Goal: Task Accomplishment & Management: Use online tool/utility

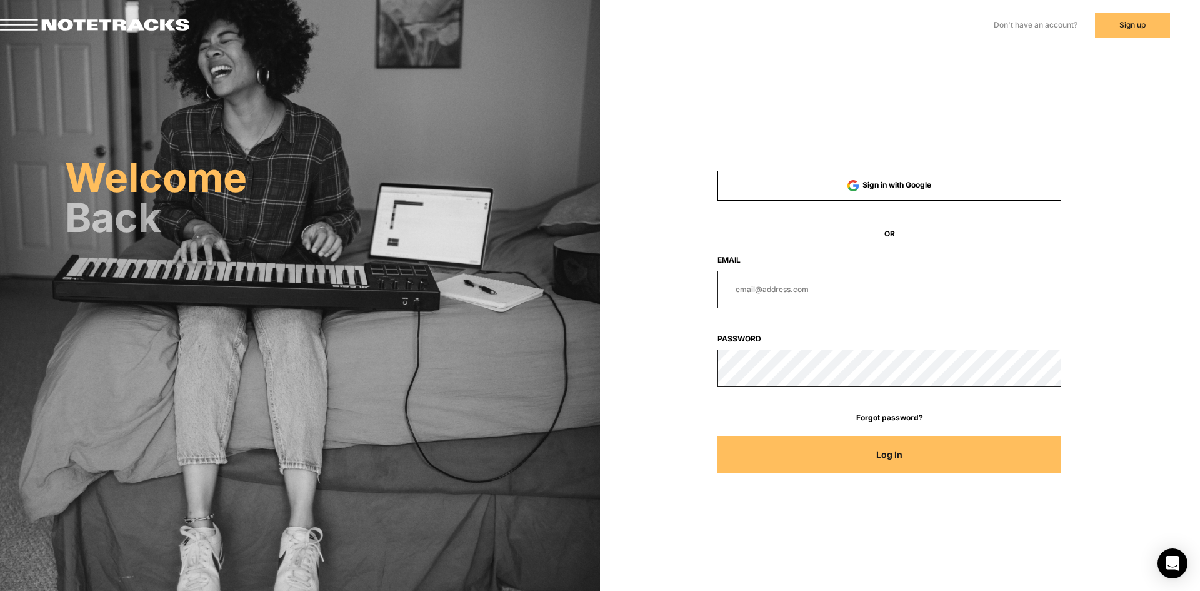
type input "[PERSON_NAME][EMAIL_ADDRESS][DOMAIN_NAME]"
click at [950, 447] on button "Log In" at bounding box center [890, 455] width 344 height 38
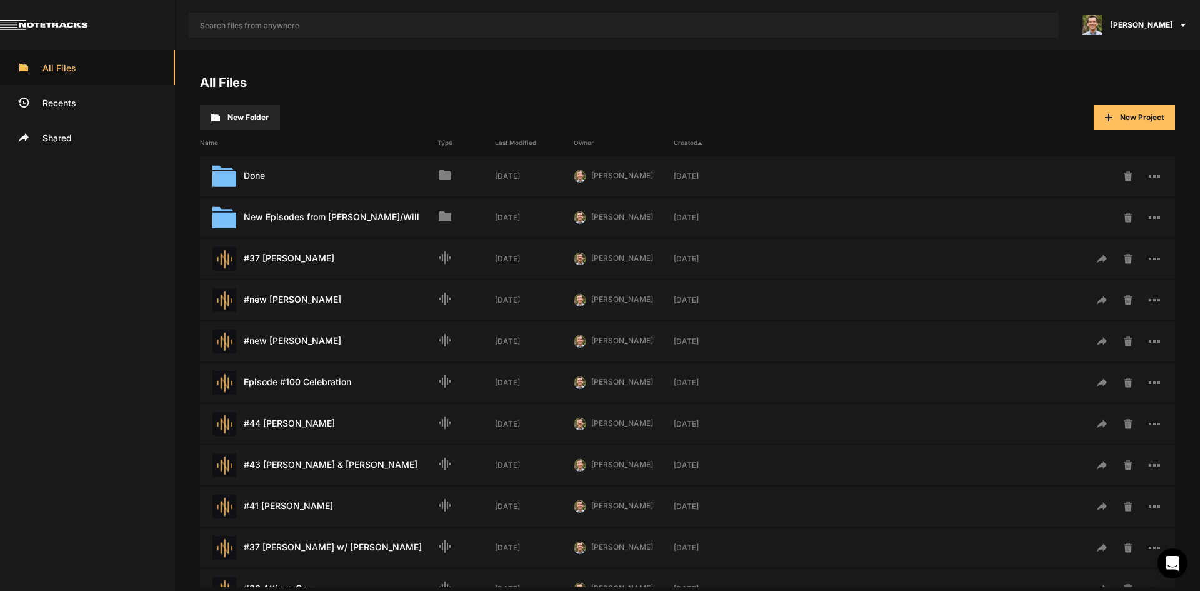
click at [935, 87] on h4 "All Files" at bounding box center [687, 82] width 975 height 15
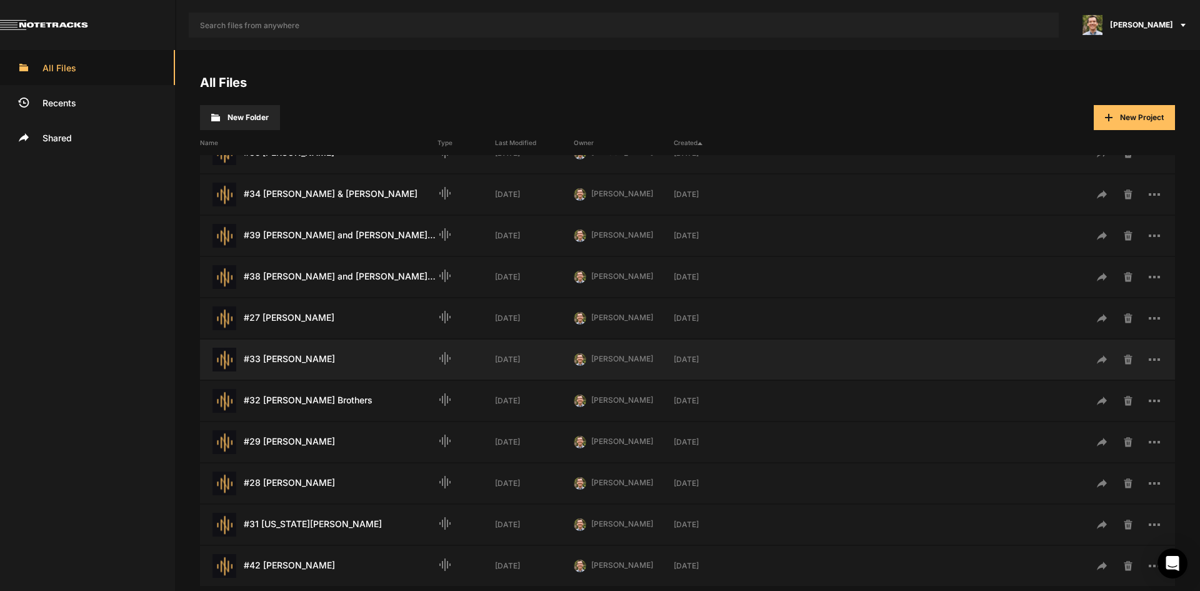
click at [298, 361] on div "#33 [PERSON_NAME] Last Modified: [DATE]" at bounding box center [319, 360] width 238 height 24
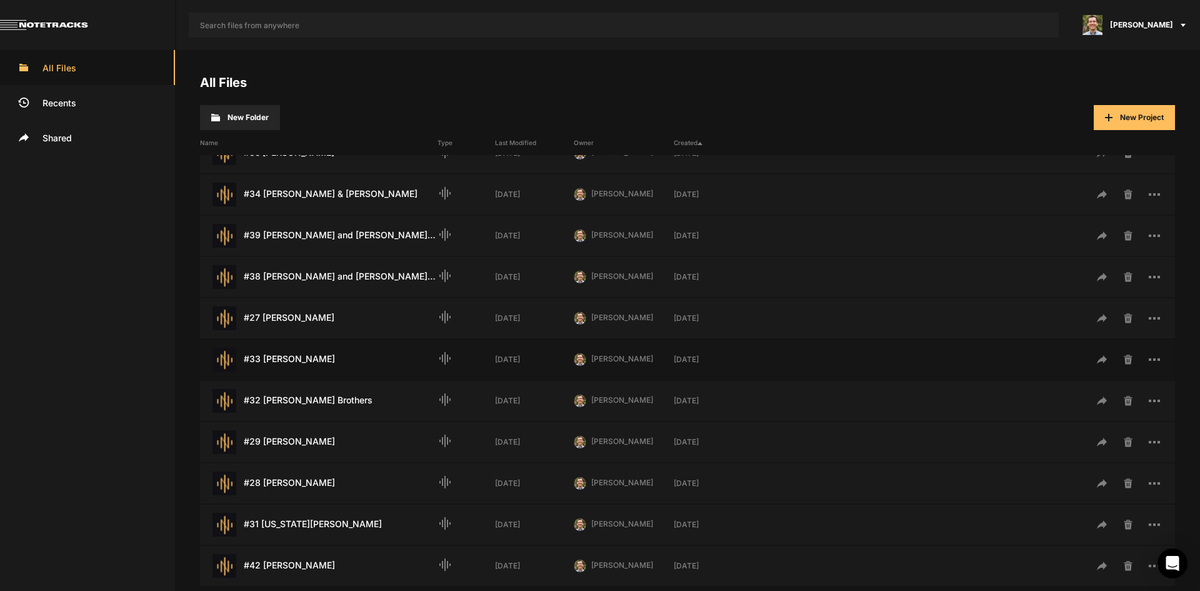
click at [298, 361] on div "#33 [PERSON_NAME] Last Modified: [DATE]" at bounding box center [319, 360] width 238 height 24
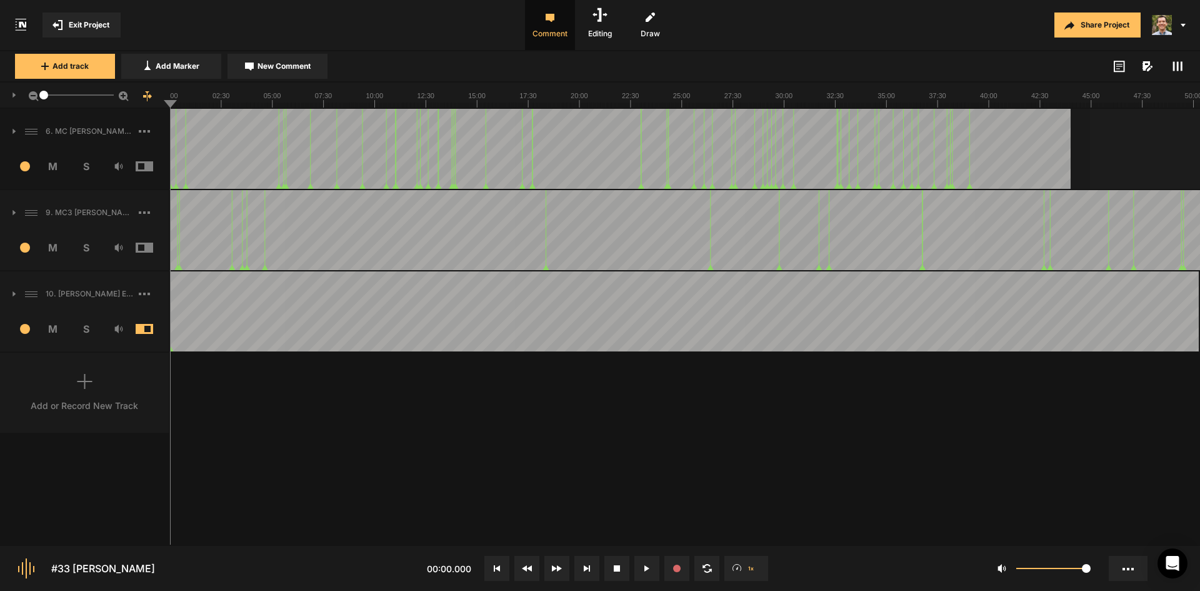
click at [586, 574] on button at bounding box center [586, 568] width 25 height 25
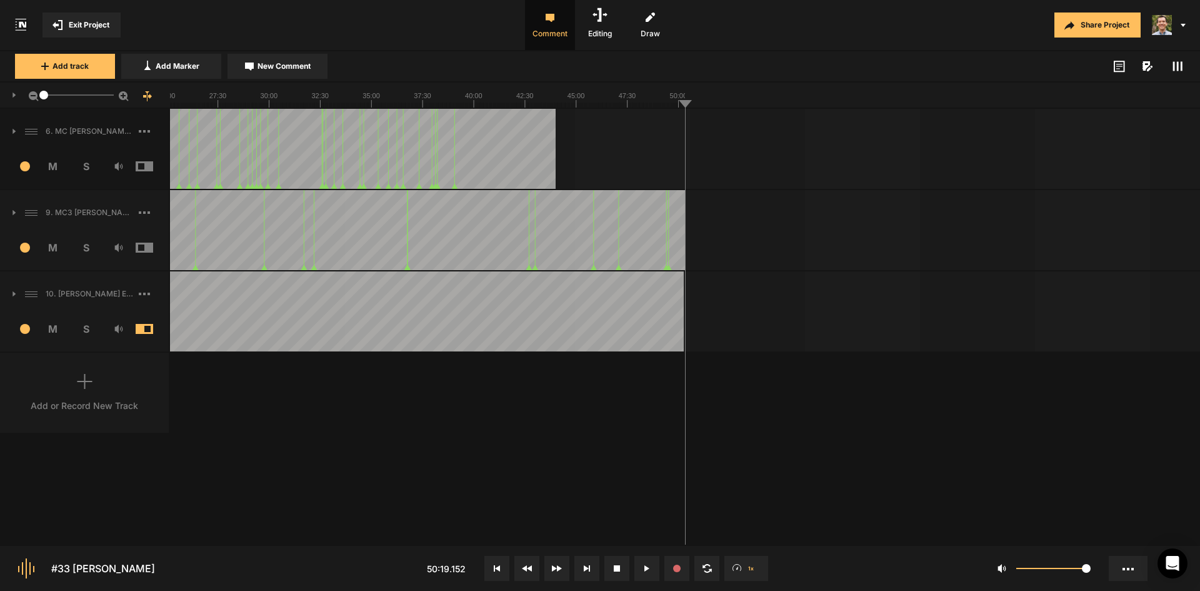
click at [496, 99] on rect at bounding box center [170, 95] width 1030 height 25
click at [511, 246] on div at bounding box center [170, 230] width 1030 height 80
click at [514, 246] on div at bounding box center [170, 230] width 1030 height 80
click at [516, 248] on div at bounding box center [170, 230] width 1030 height 80
click at [521, 250] on div at bounding box center [170, 230] width 1030 height 80
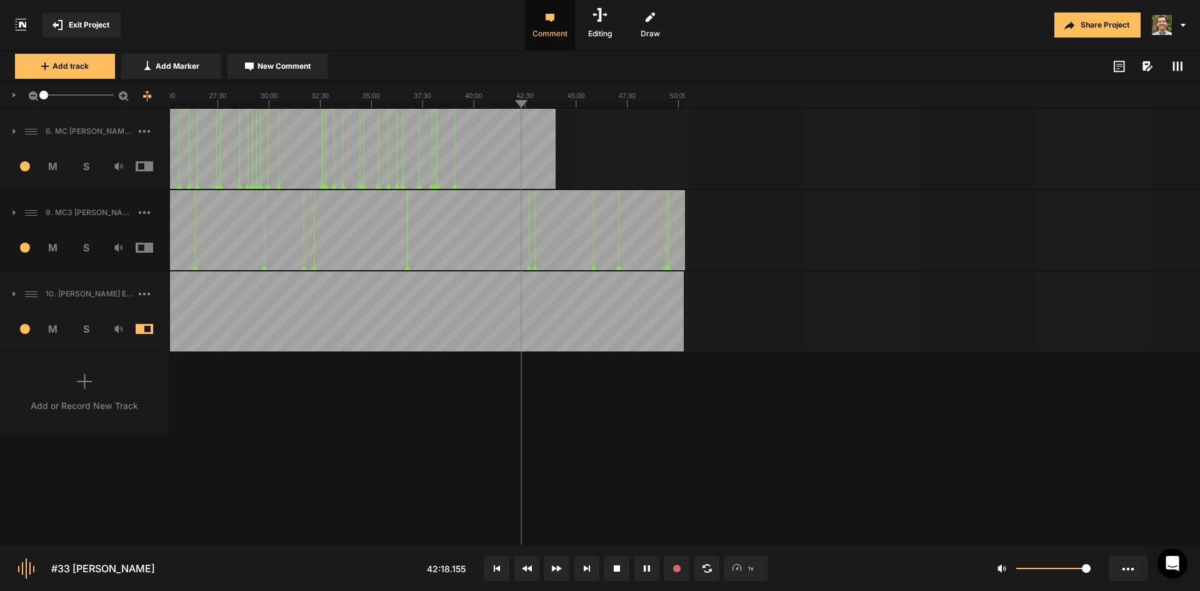
click at [525, 253] on div at bounding box center [170, 230] width 1030 height 80
click at [514, 250] on div at bounding box center [170, 230] width 1030 height 80
click at [526, 250] on div at bounding box center [170, 230] width 1030 height 80
click at [516, 248] on div at bounding box center [170, 230] width 1030 height 80
click at [593, 239] on div at bounding box center [170, 230] width 1030 height 80
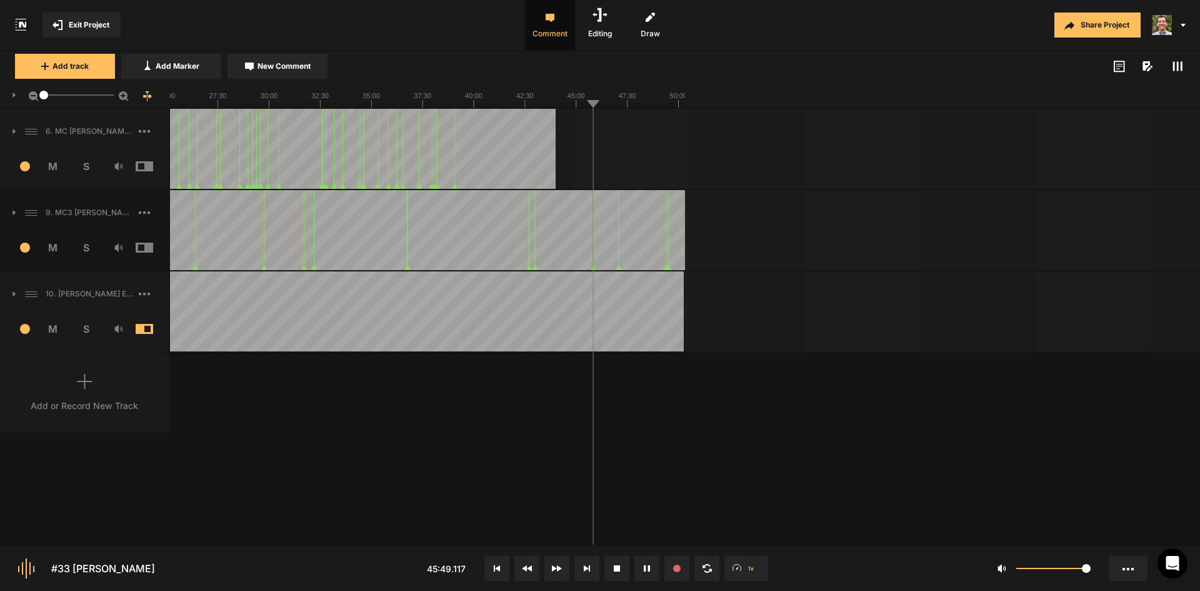
click at [609, 246] on div at bounding box center [170, 230] width 1030 height 80
click at [599, 247] on div at bounding box center [170, 230] width 1030 height 80
click at [588, 250] on div at bounding box center [170, 230] width 1030 height 80
click at [592, 248] on div at bounding box center [170, 230] width 1030 height 80
click at [597, 248] on div at bounding box center [170, 230] width 1030 height 80
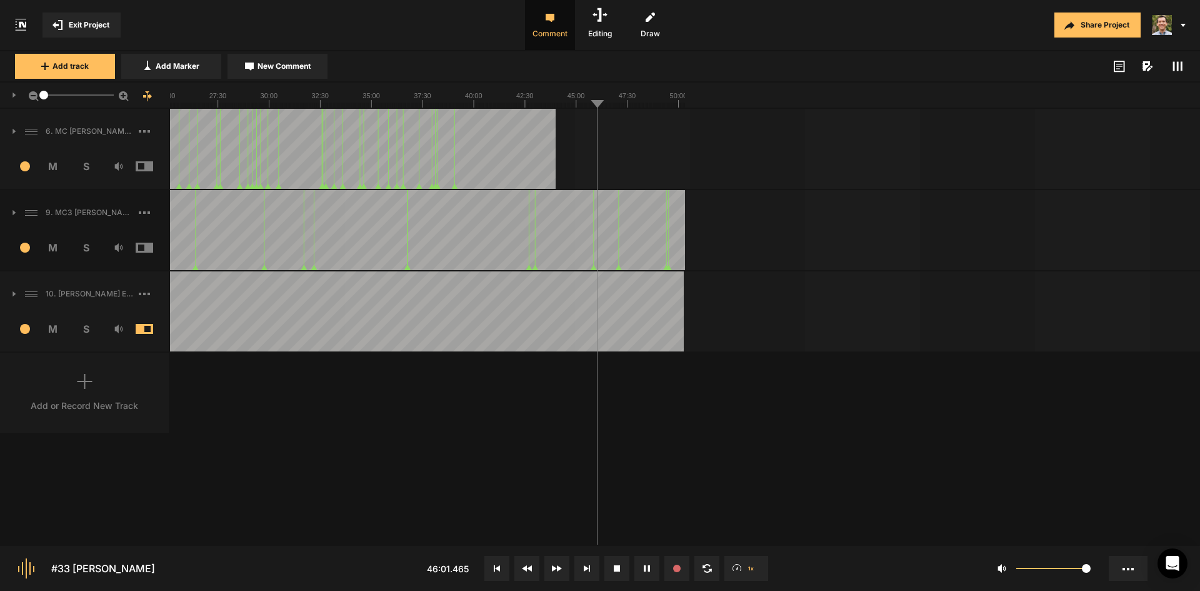
click at [603, 248] on div at bounding box center [170, 230] width 1030 height 80
click at [608, 248] on div at bounding box center [170, 230] width 1030 height 80
click at [611, 247] on div at bounding box center [170, 230] width 1030 height 80
click at [615, 246] on div at bounding box center [170, 230] width 1030 height 80
click at [618, 246] on div at bounding box center [170, 230] width 1030 height 80
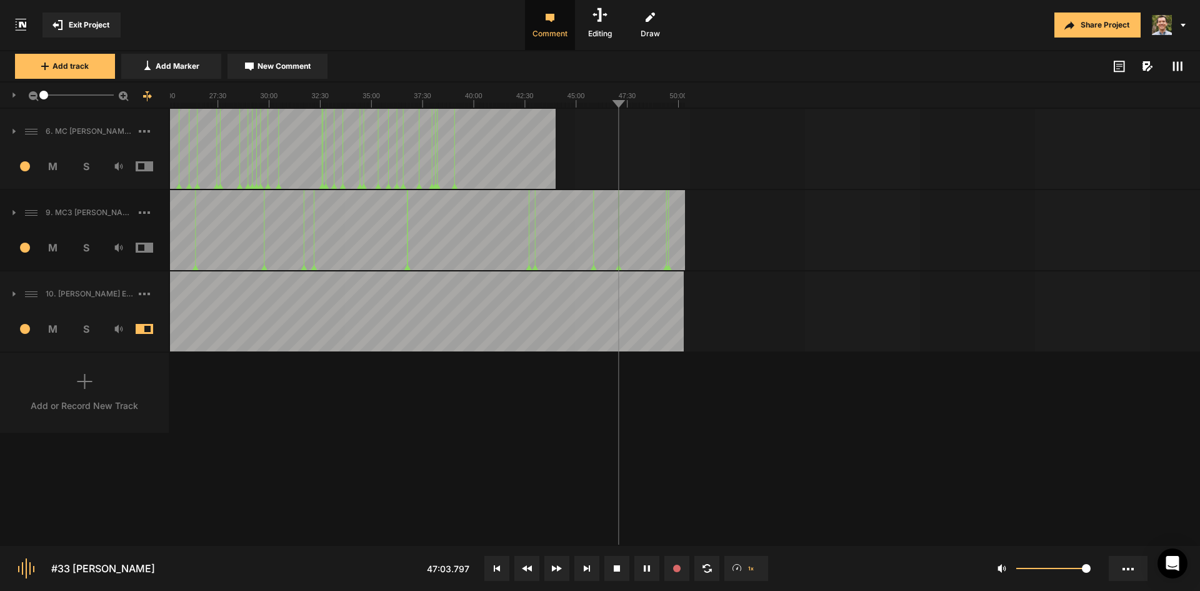
click at [623, 246] on div at bounding box center [170, 230] width 1030 height 80
click at [628, 246] on div at bounding box center [170, 230] width 1030 height 80
click at [634, 246] on div at bounding box center [170, 230] width 1030 height 80
click at [647, 246] on div at bounding box center [170, 230] width 1030 height 80
click at [650, 249] on div at bounding box center [170, 230] width 1030 height 80
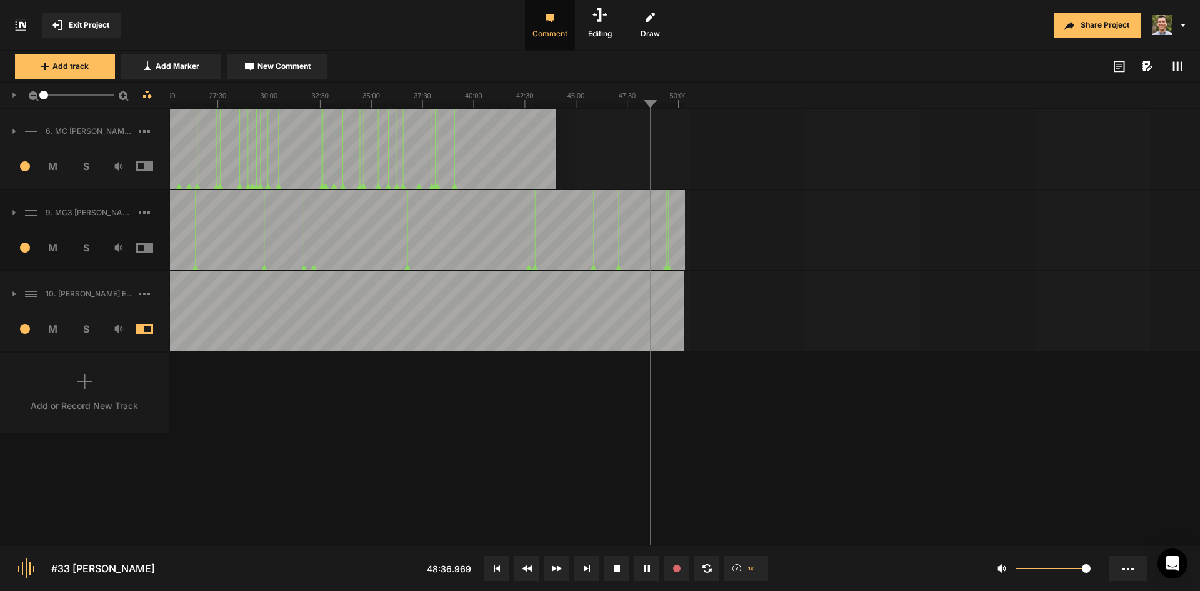
click at [656, 249] on div at bounding box center [170, 230] width 1030 height 80
click at [662, 249] on div at bounding box center [170, 230] width 1030 height 80
click at [659, 251] on div at bounding box center [170, 230] width 1030 height 80
click at [652, 250] on div at bounding box center [170, 230] width 1030 height 80
click at [656, 250] on div at bounding box center [170, 230] width 1030 height 80
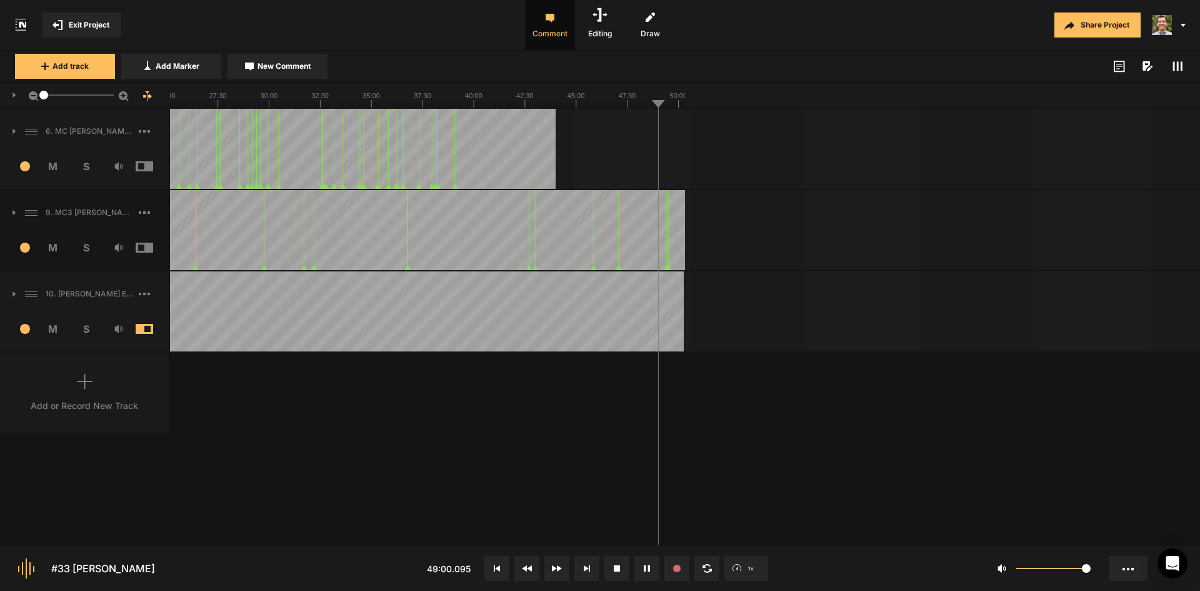
click at [660, 249] on div at bounding box center [170, 230] width 1030 height 80
click at [664, 248] on div at bounding box center [170, 230] width 1030 height 80
click at [671, 247] on div at bounding box center [170, 230] width 1030 height 80
click at [650, 570] on button at bounding box center [646, 568] width 25 height 25
